Goal: Find contact information

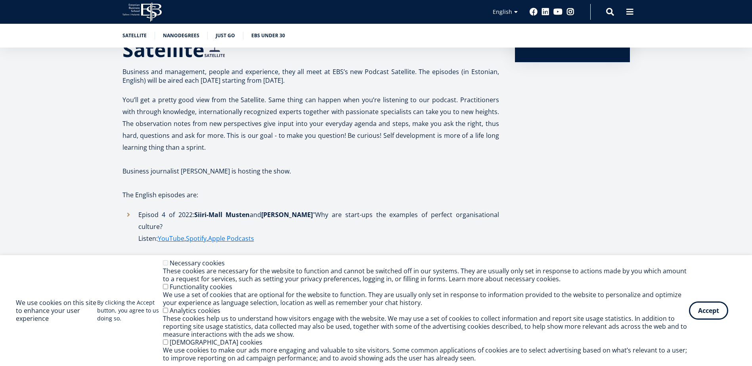
scroll to position [198, 0]
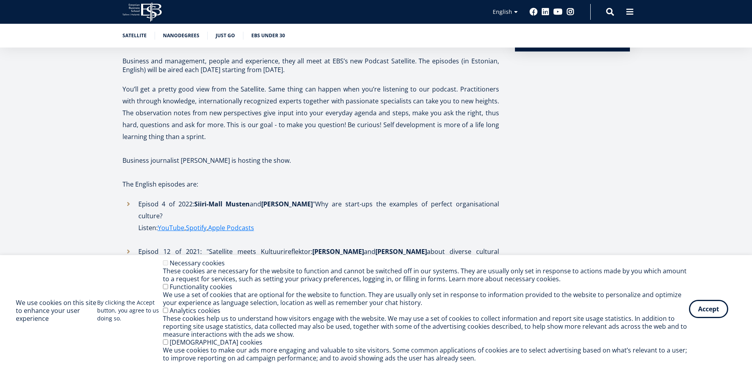
click at [703, 311] on button "Accept" at bounding box center [708, 309] width 39 height 18
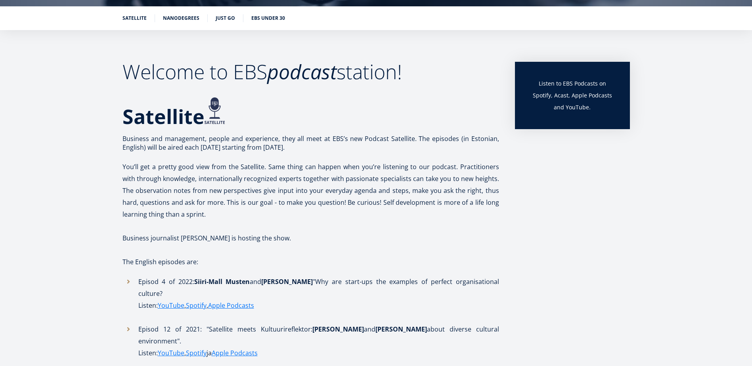
scroll to position [4, 0]
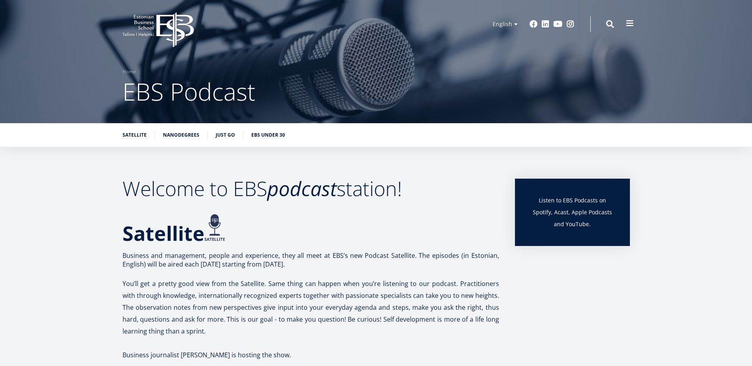
click at [634, 23] on button at bounding box center [630, 23] width 16 height 16
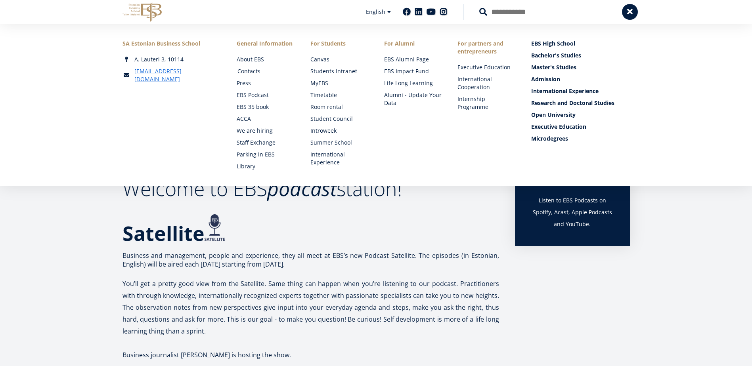
click at [252, 73] on link "Contacts" at bounding box center [266, 71] width 58 height 8
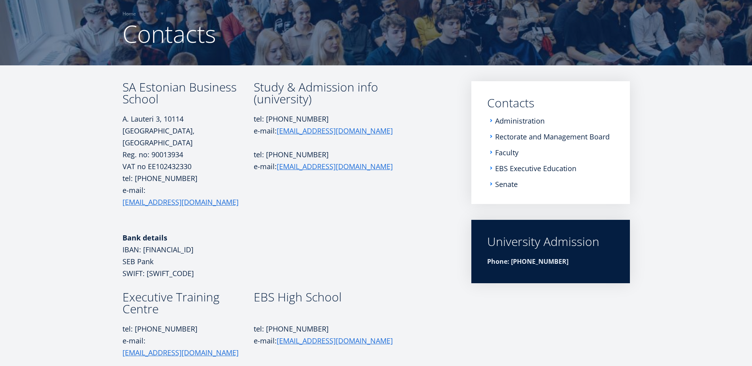
scroll to position [4, 0]
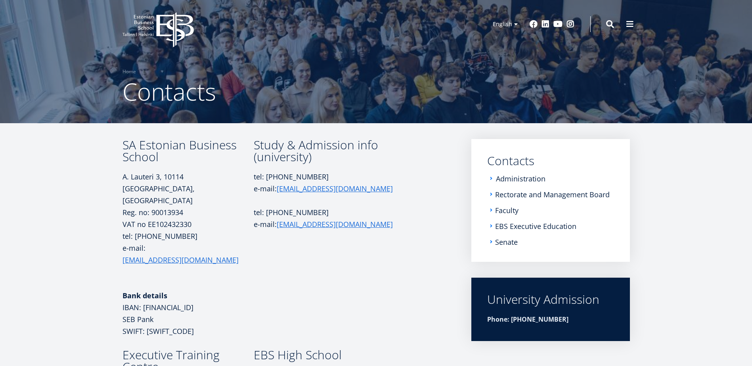
click at [537, 179] on link "Administration" at bounding box center [521, 179] width 50 height 8
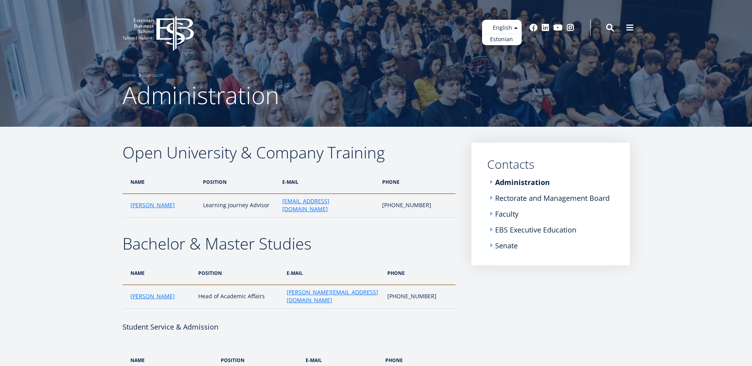
click at [500, 26] on ul "Estonian English" at bounding box center [502, 32] width 40 height 25
click at [495, 39] on link "Estonian" at bounding box center [502, 39] width 40 height 11
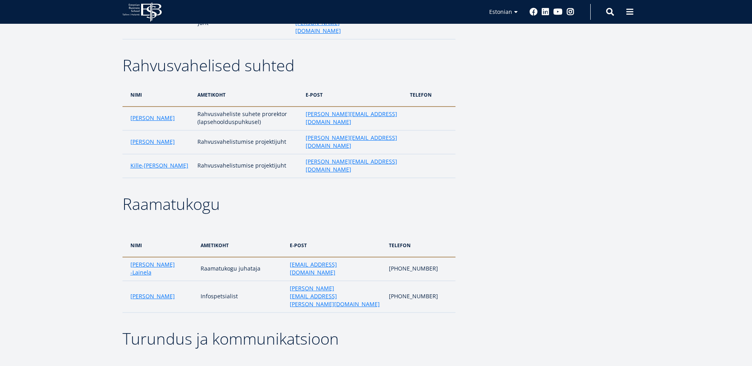
scroll to position [1150, 0]
